Goal: Information Seeking & Learning: Learn about a topic

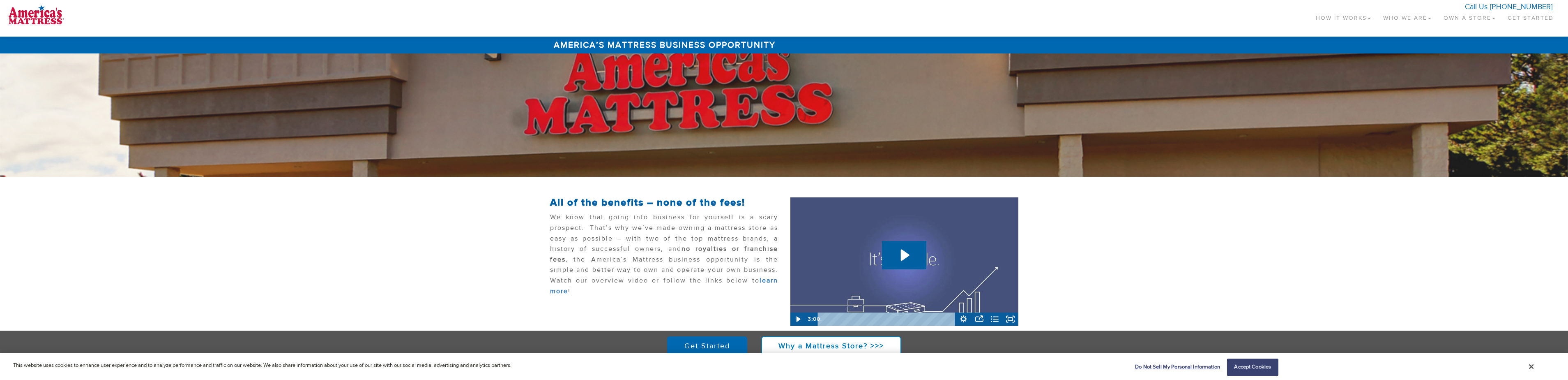
click at [1494, 19] on span at bounding box center [1494, 18] width 3 height 2
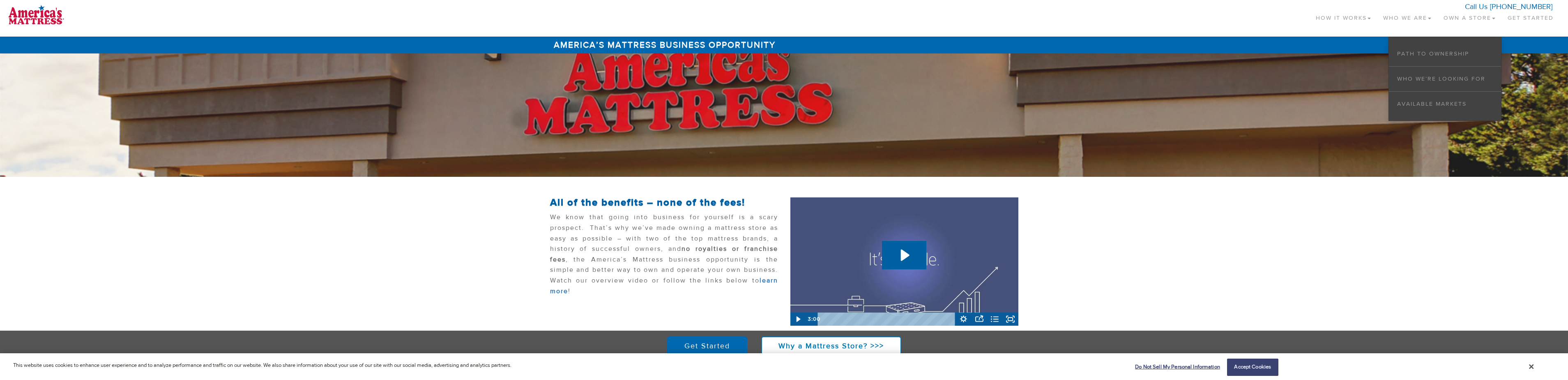
click at [1352, 19] on link "How It Works" at bounding box center [1343, 16] width 67 height 24
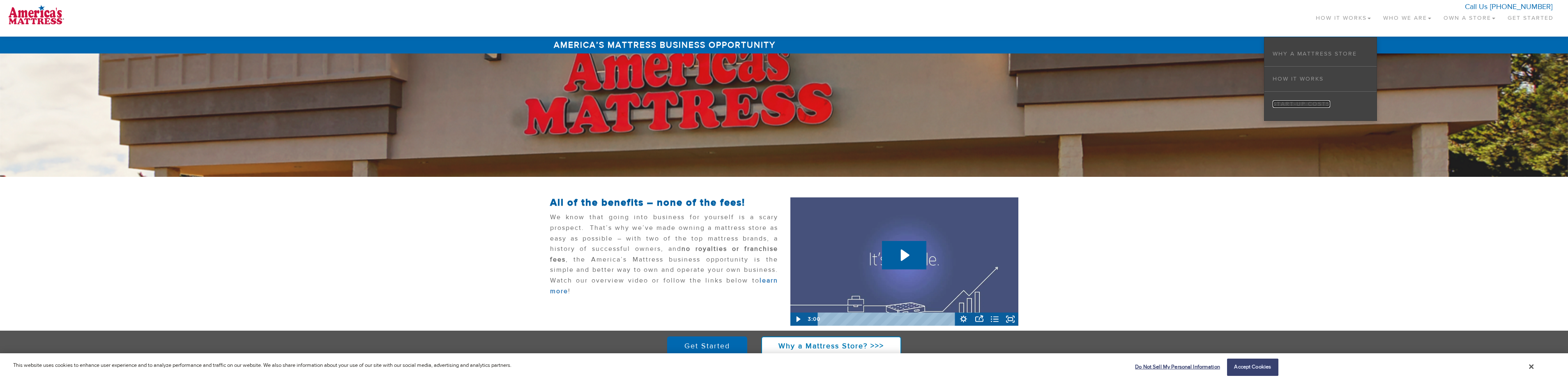
click at [1294, 106] on link "Start-up Costs" at bounding box center [1301, 104] width 58 height 7
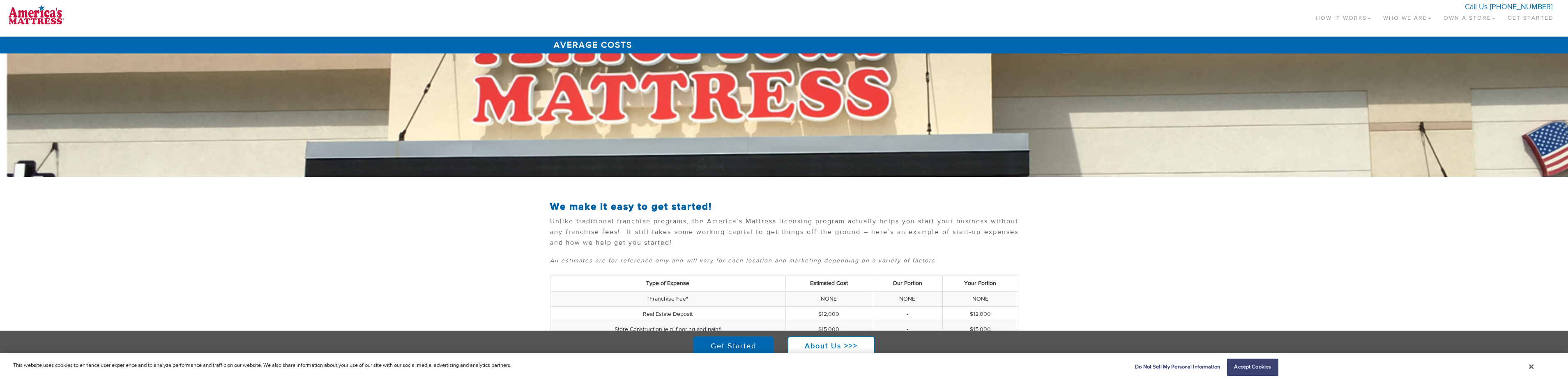
click at [1480, 20] on link "Own a Store" at bounding box center [1470, 16] width 64 height 24
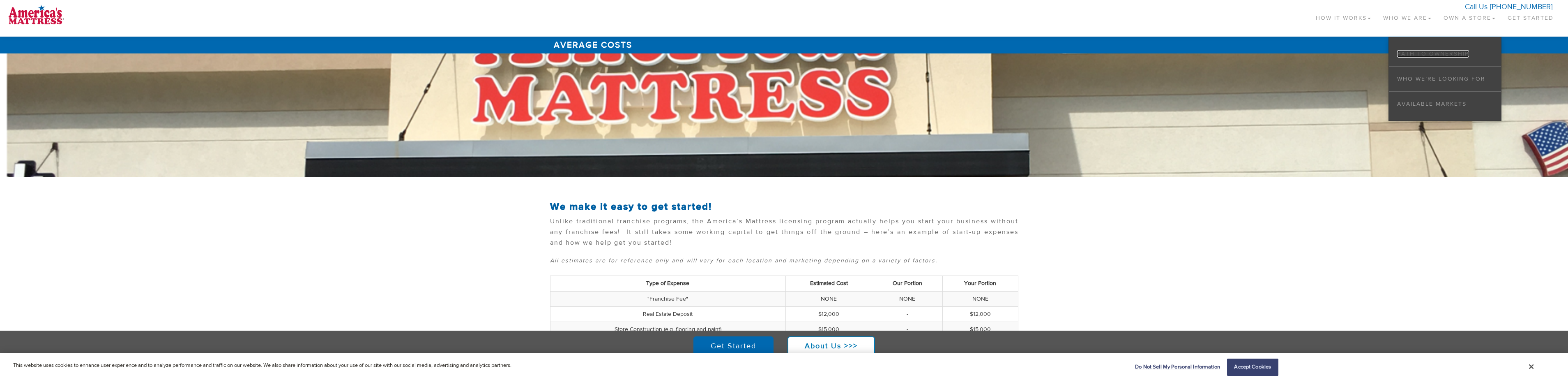
click at [1457, 53] on link "Path to Ownership" at bounding box center [1433, 53] width 72 height 7
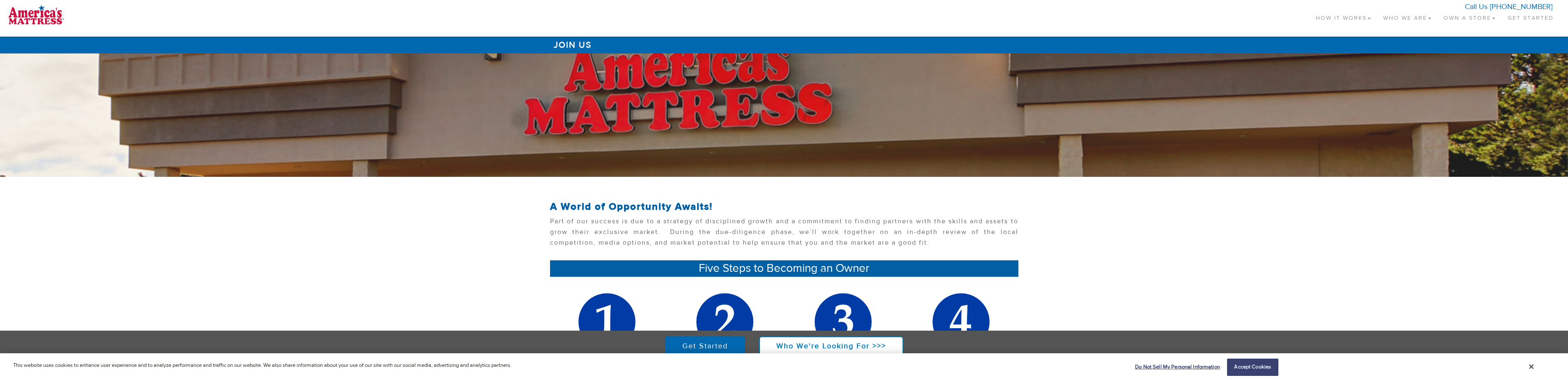
click at [1423, 17] on link "Who We Are" at bounding box center [1407, 16] width 60 height 24
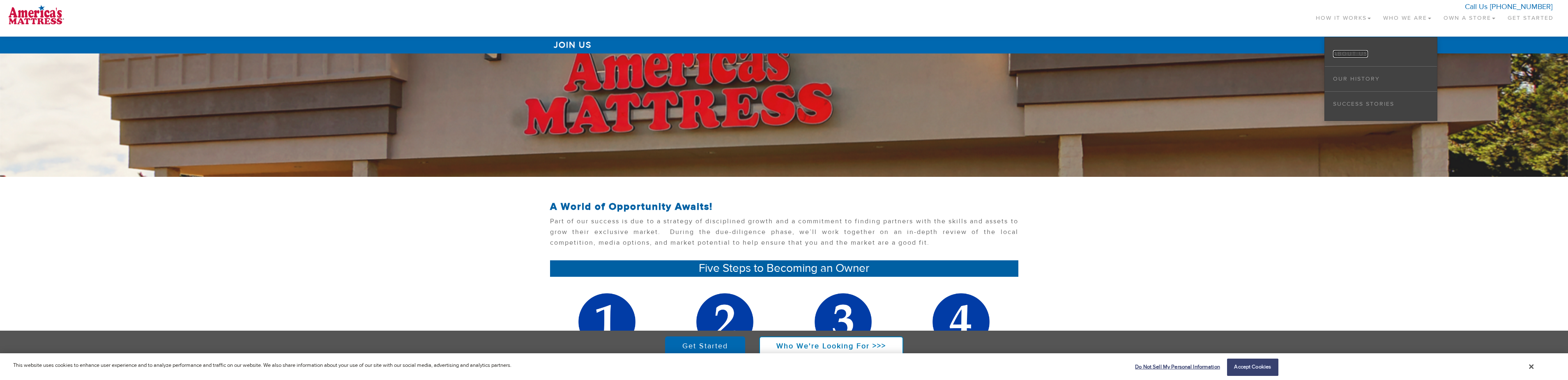
click at [1353, 54] on link "About Us" at bounding box center [1350, 53] width 35 height 7
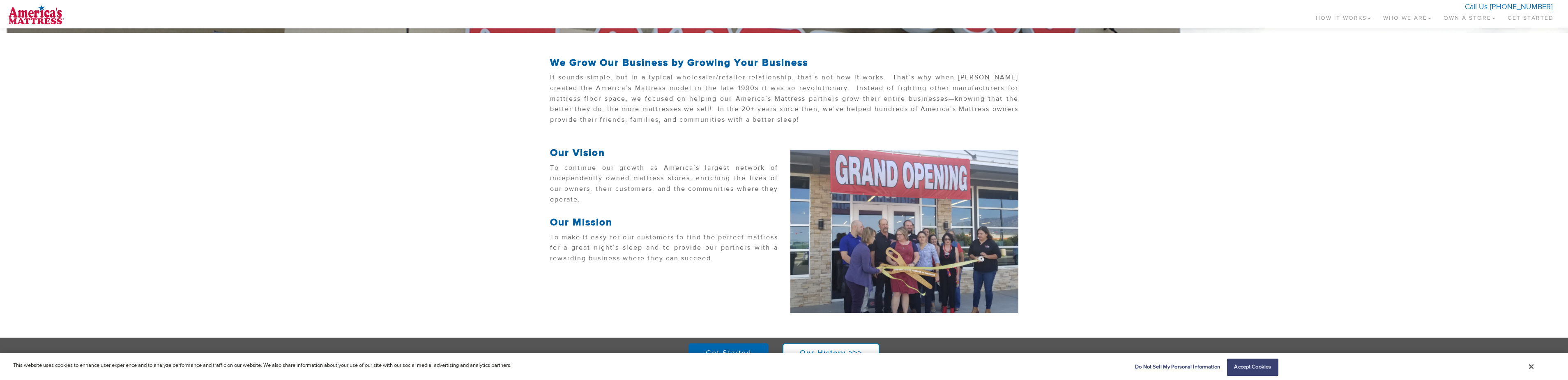
scroll to position [213, 0]
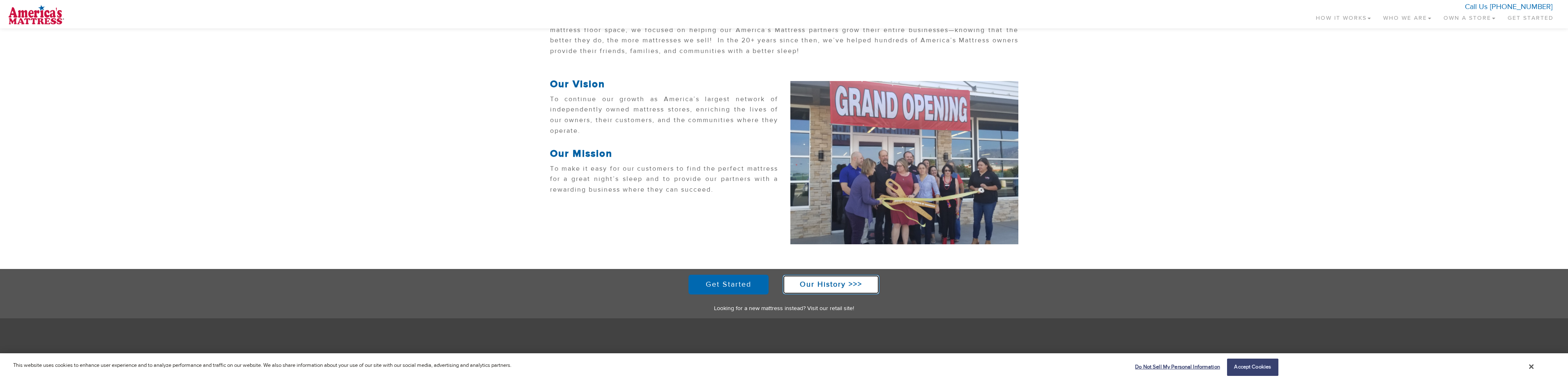
click at [830, 287] on strong "Our History >>>" at bounding box center [831, 284] width 62 height 10
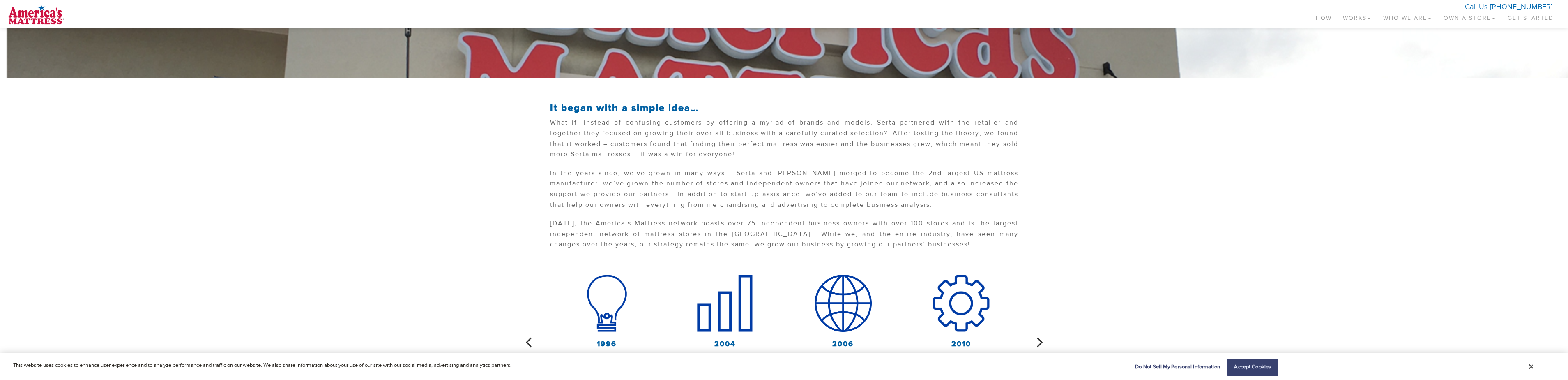
scroll to position [268, 0]
